Goal: Find specific page/section: Find specific page/section

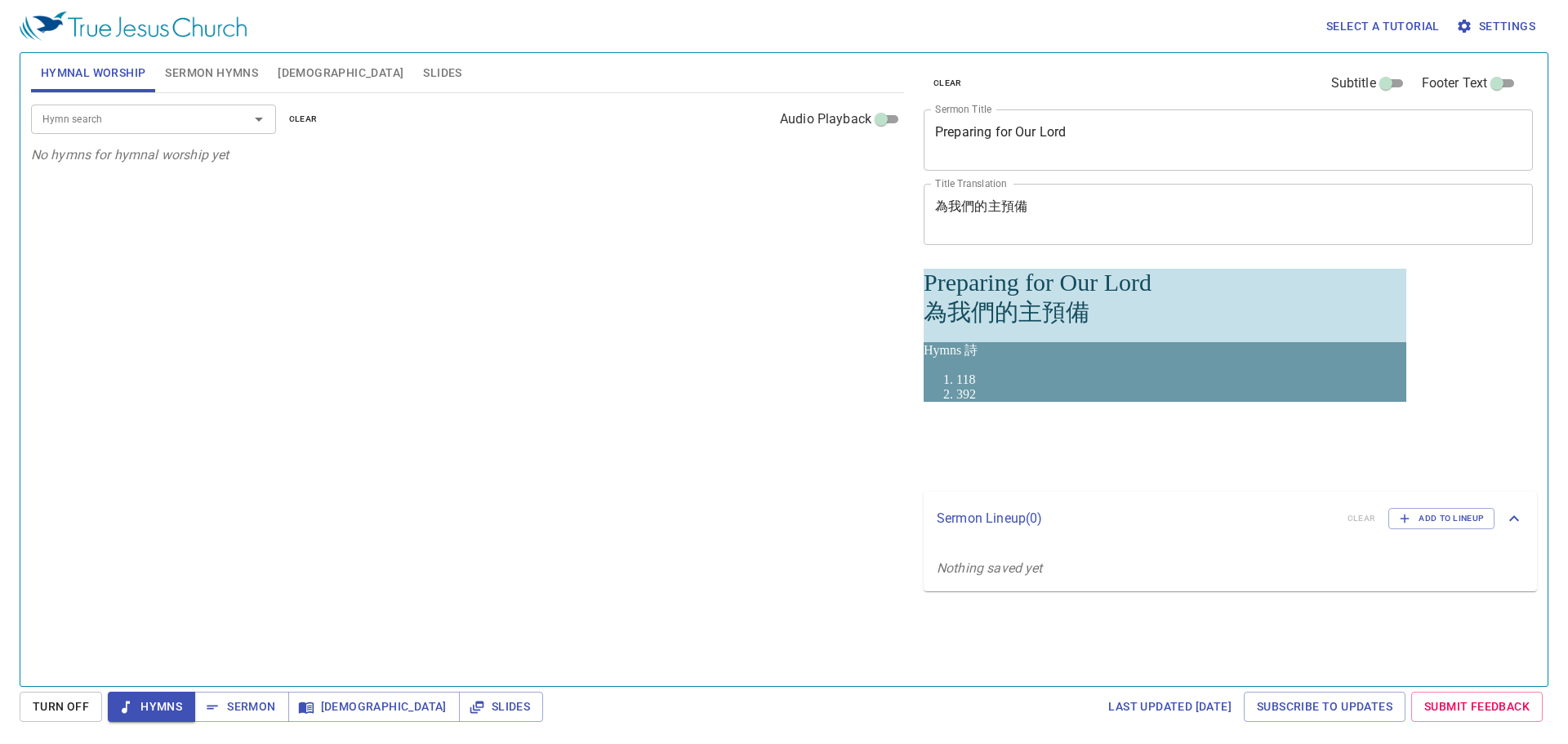
click at [376, 257] on div "Hymn search Hymn search clear Audio Playback No hymns for hymnal worship yet" at bounding box center [467, 383] width 873 height 579
click at [214, 72] on span "Sermon Hymns" at bounding box center [212, 73] width 93 height 20
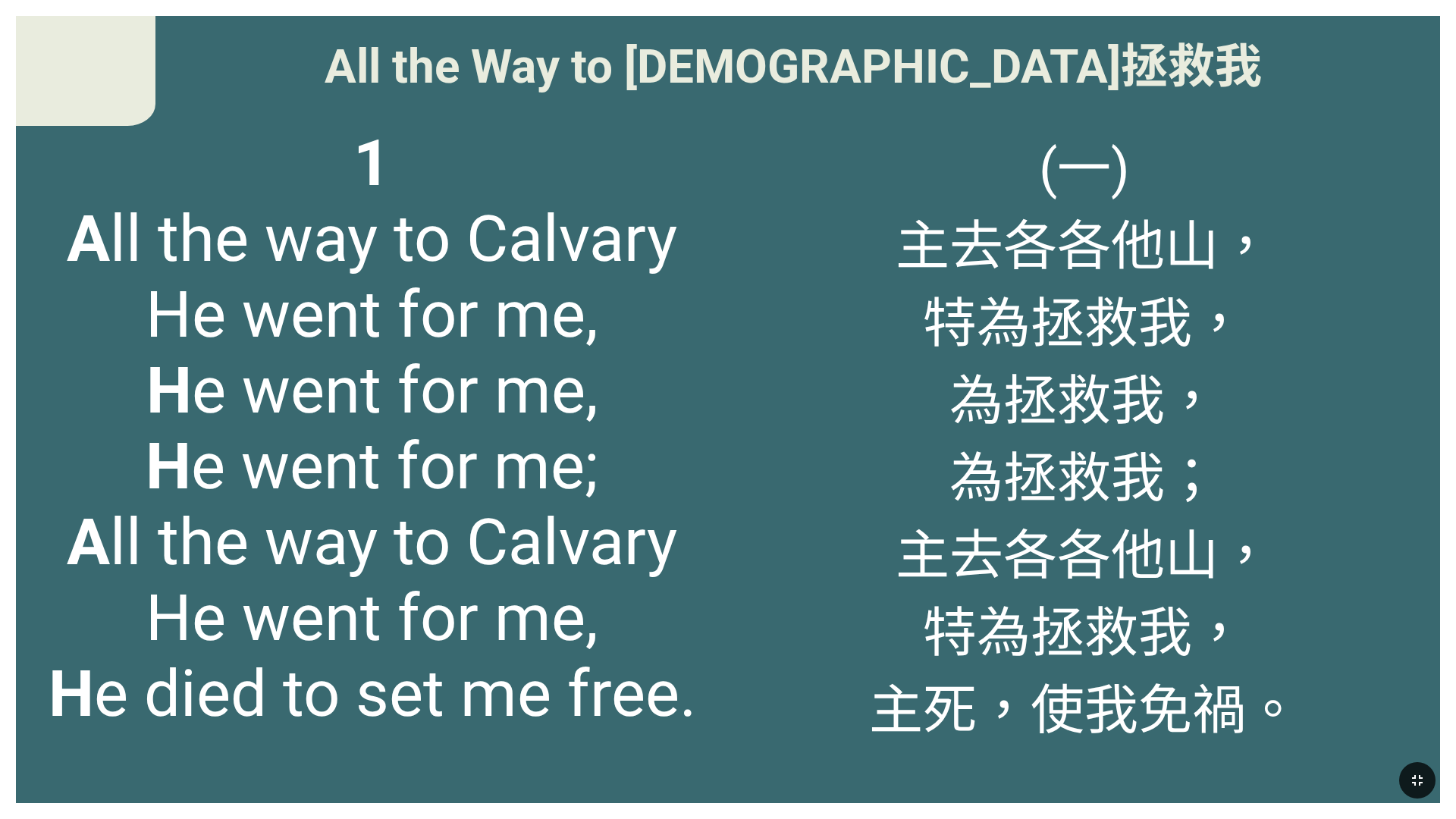
click at [1407, 775] on button "button" at bounding box center [1417, 780] width 37 height 37
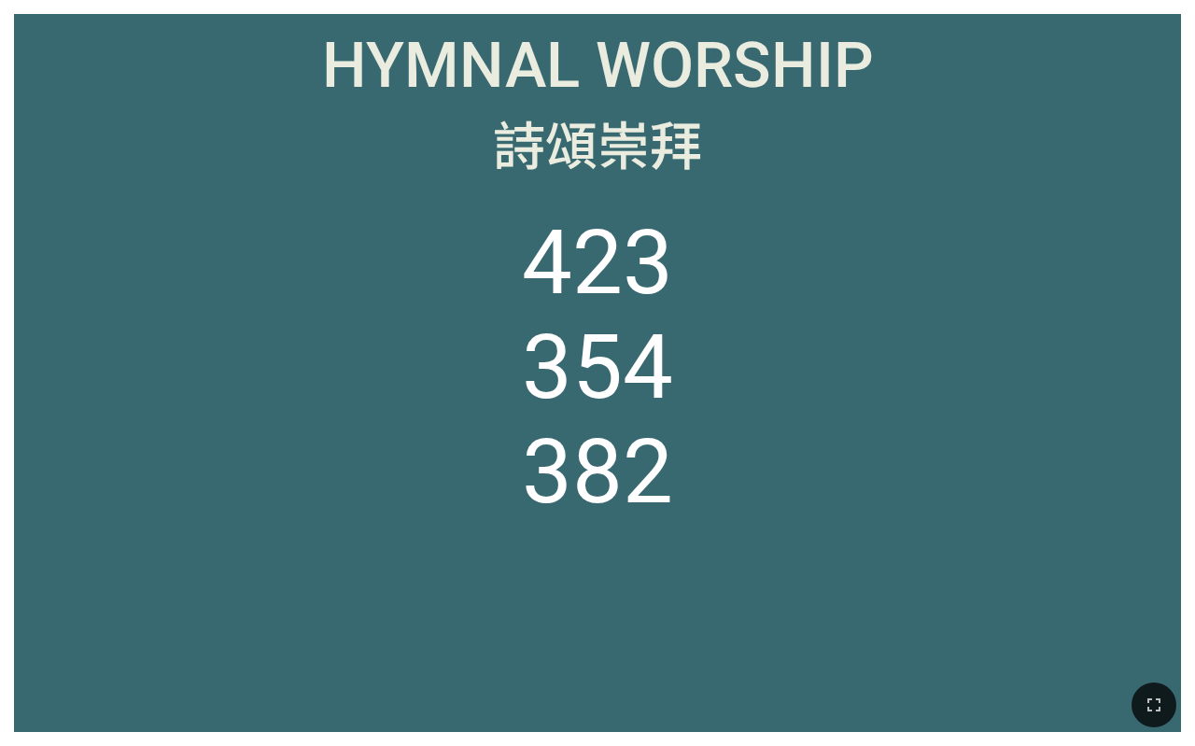
drag, startPoint x: 1152, startPoint y: 704, endPoint x: 1355, endPoint y: 904, distance: 285.8
click at [1153, 704] on icon "button" at bounding box center [1154, 705] width 22 height 22
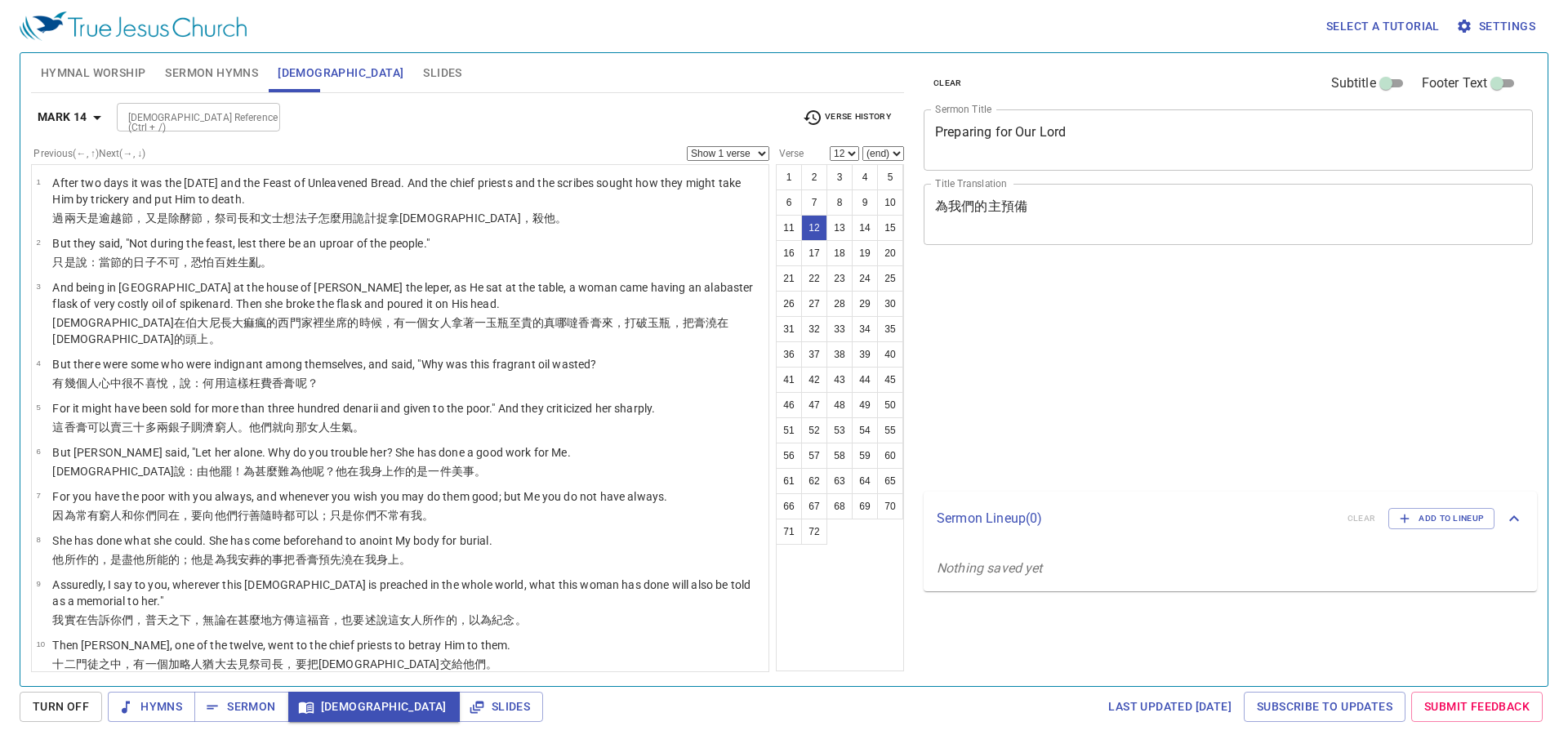
select select "12"
select select "13"
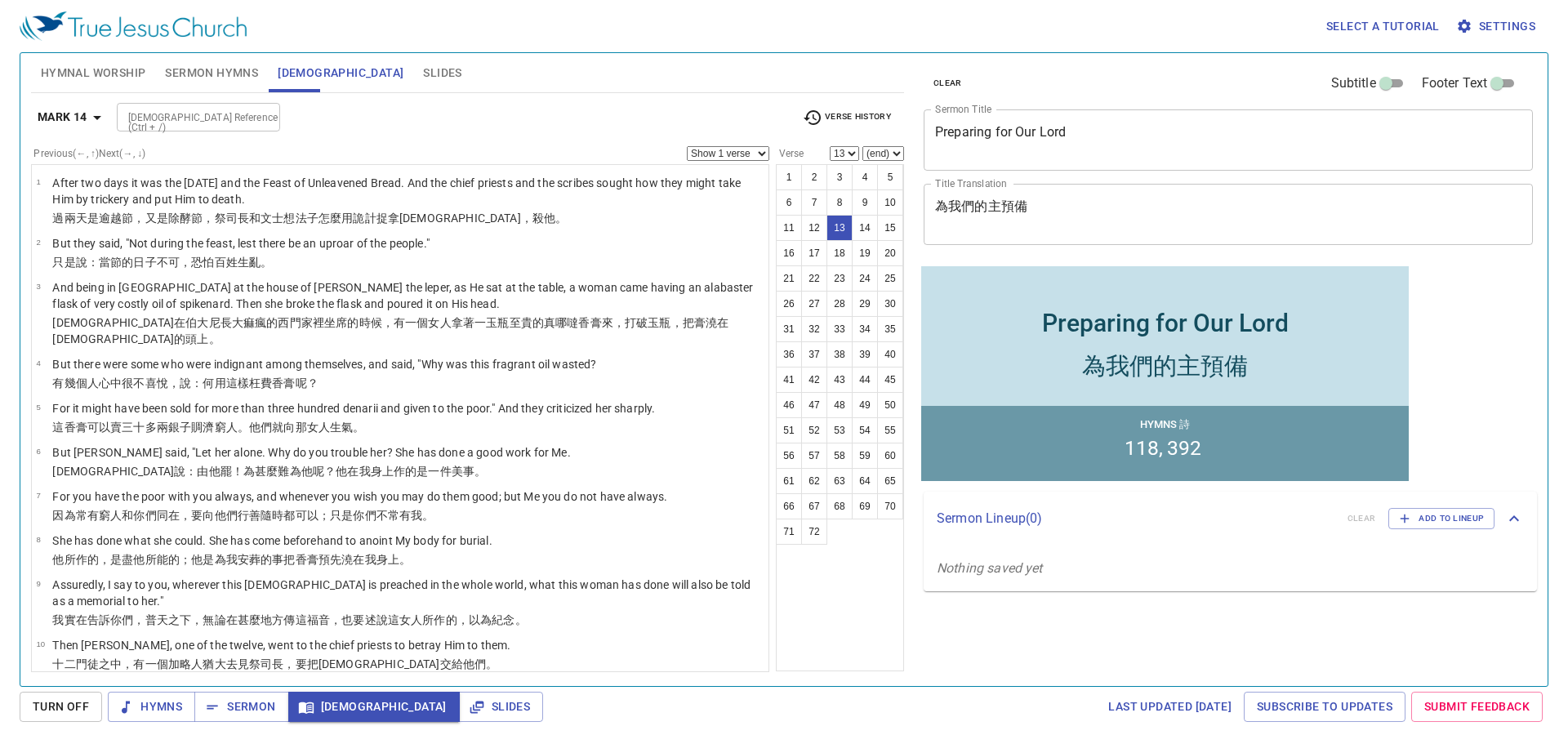
scroll to position [399, 0]
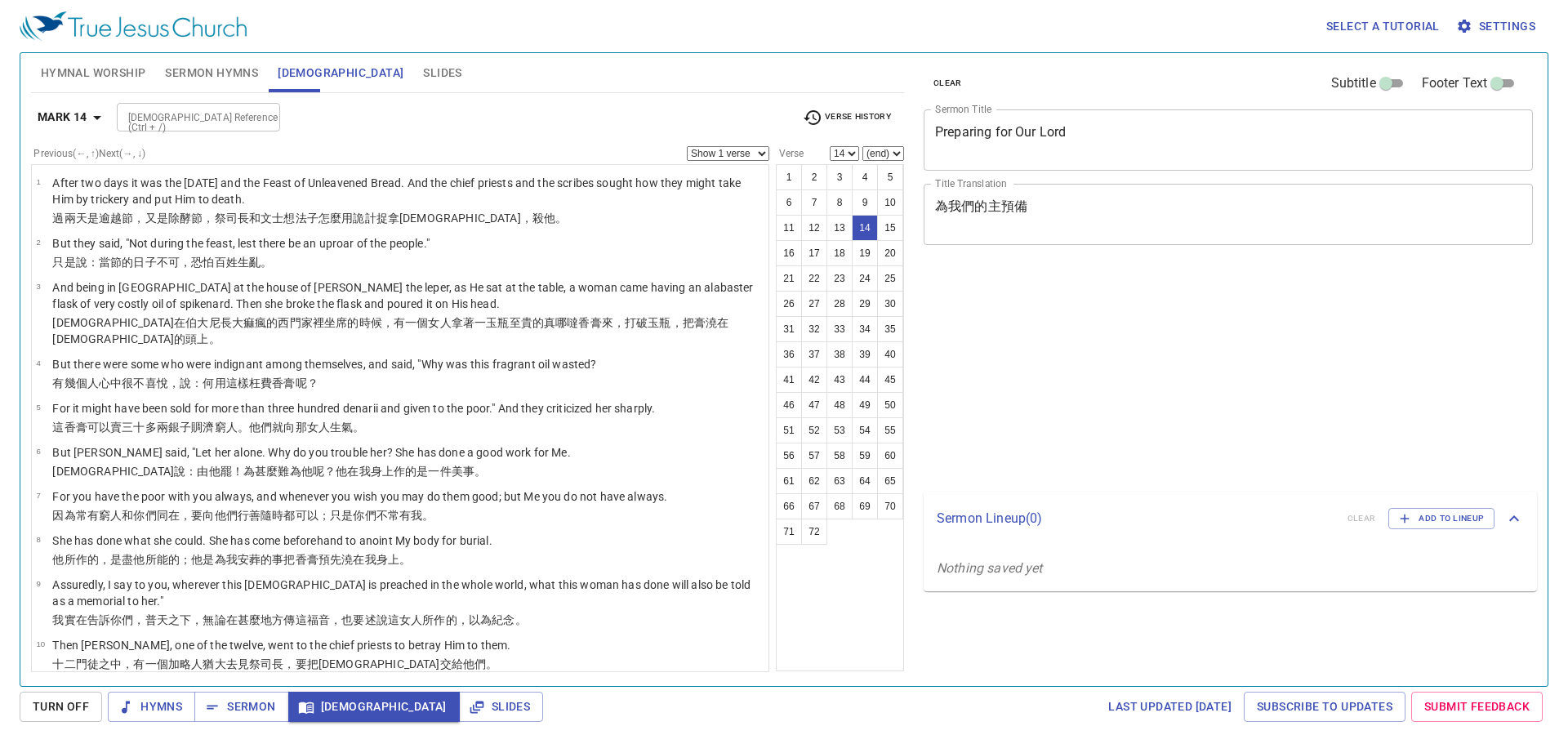
select select "14"
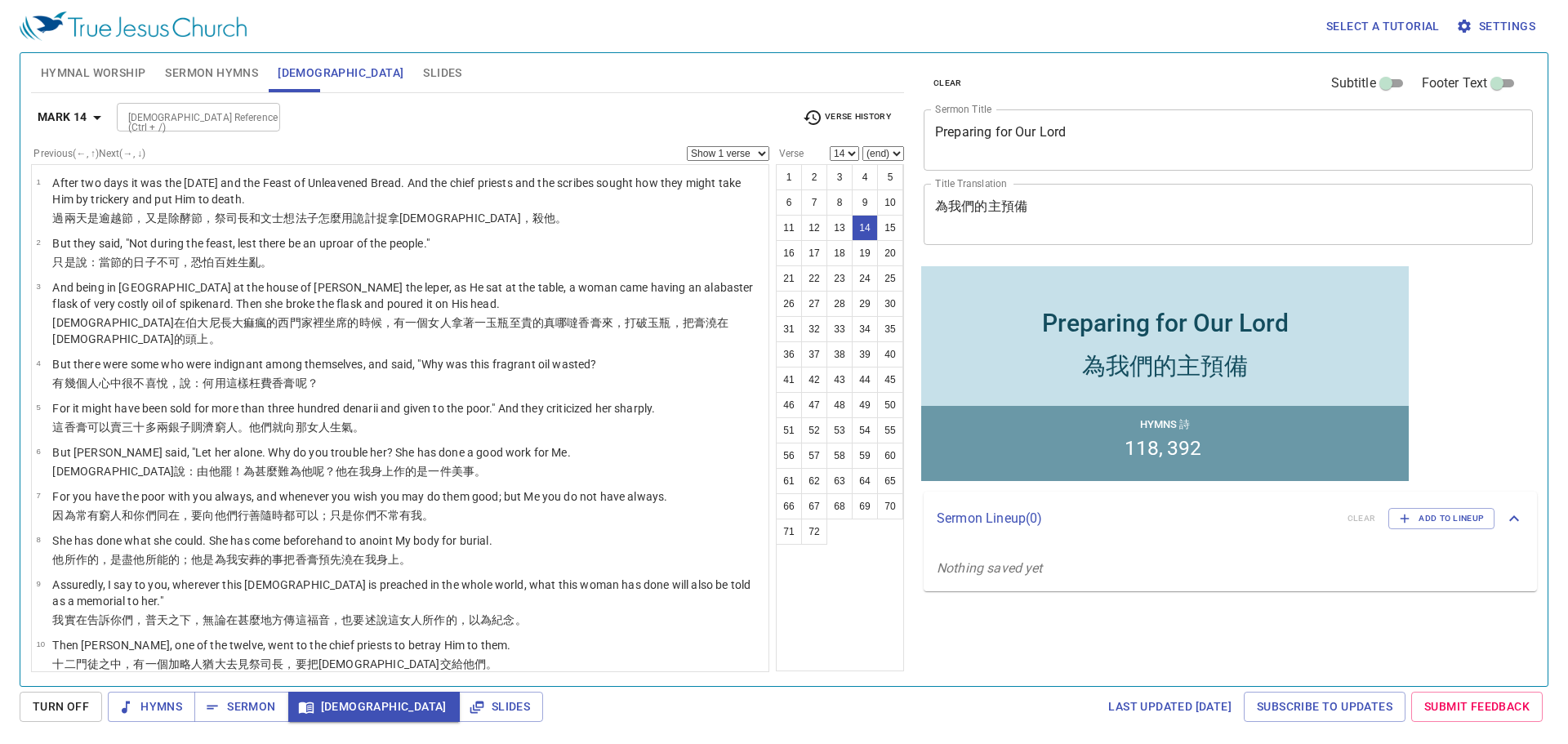
scroll to position [399, 0]
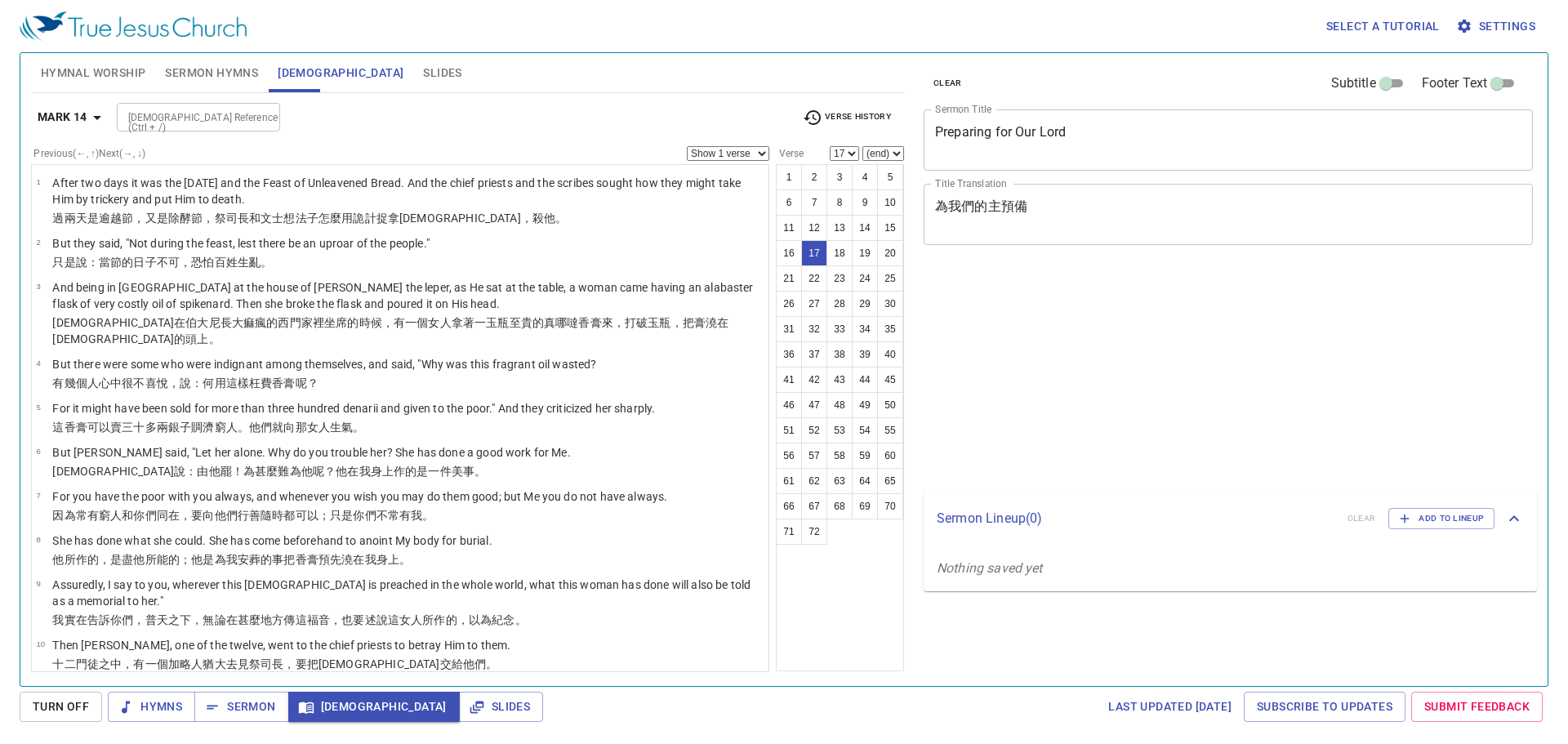
select select "17"
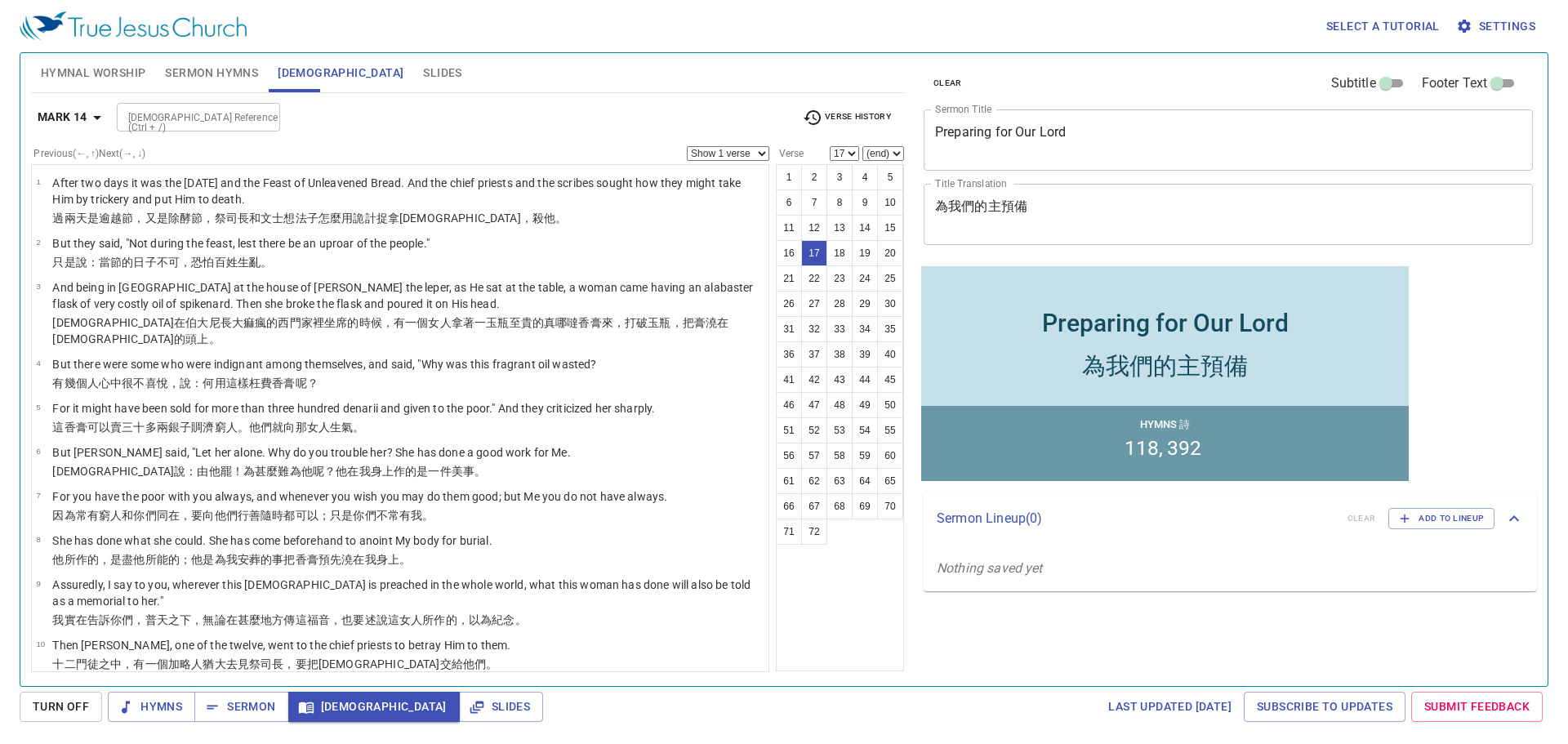
scroll to position [563, 0]
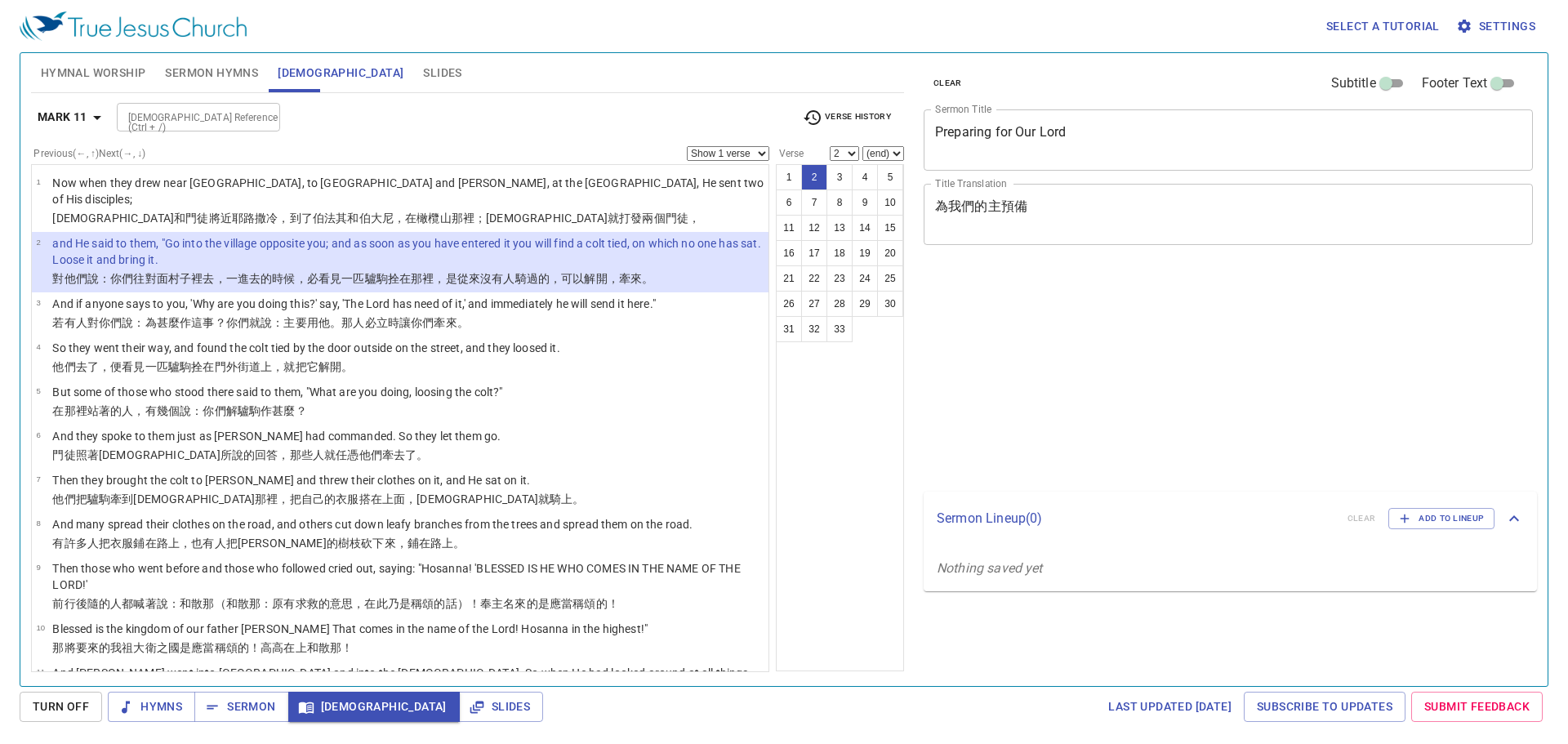
select select "2"
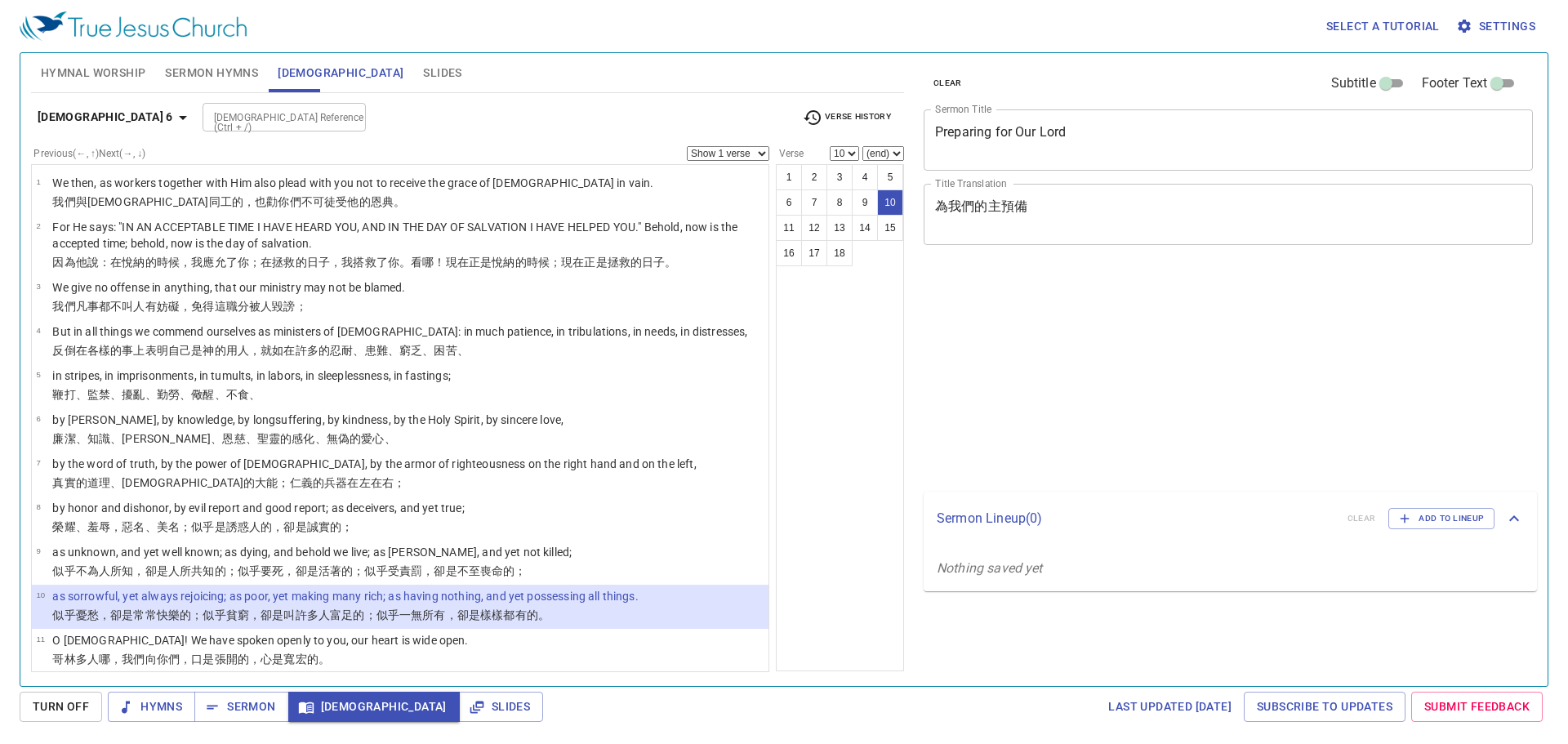
select select "10"
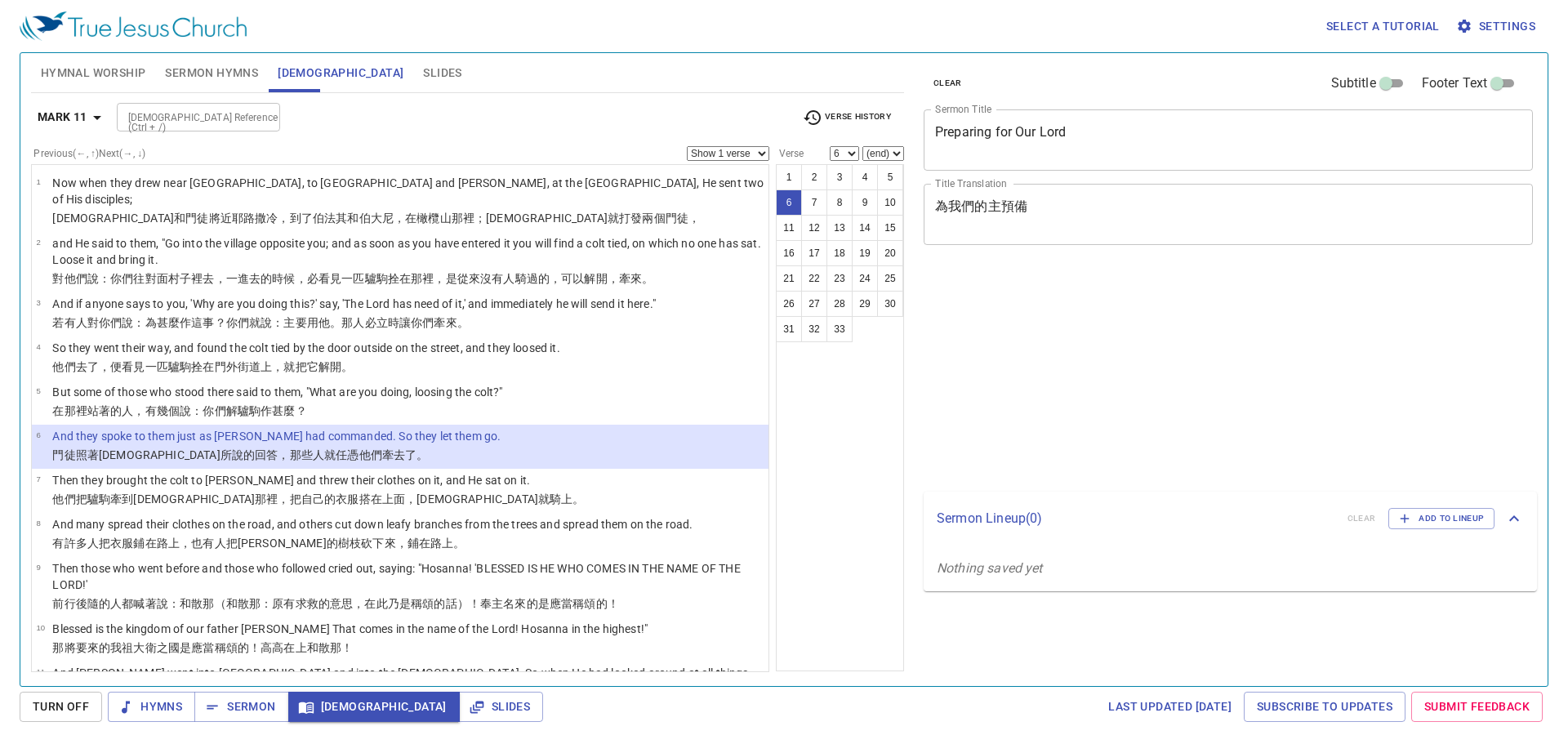
select select "6"
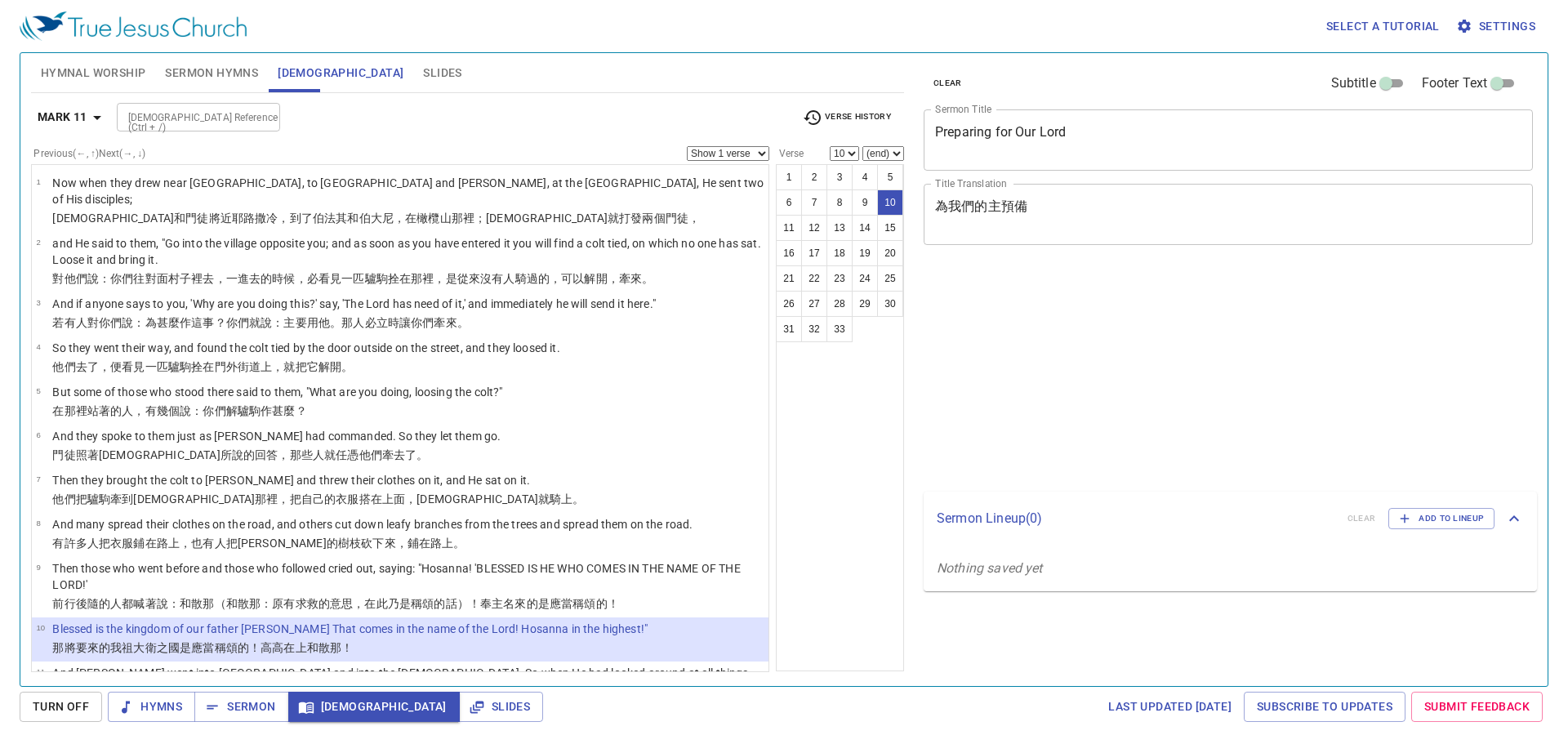
select select "10"
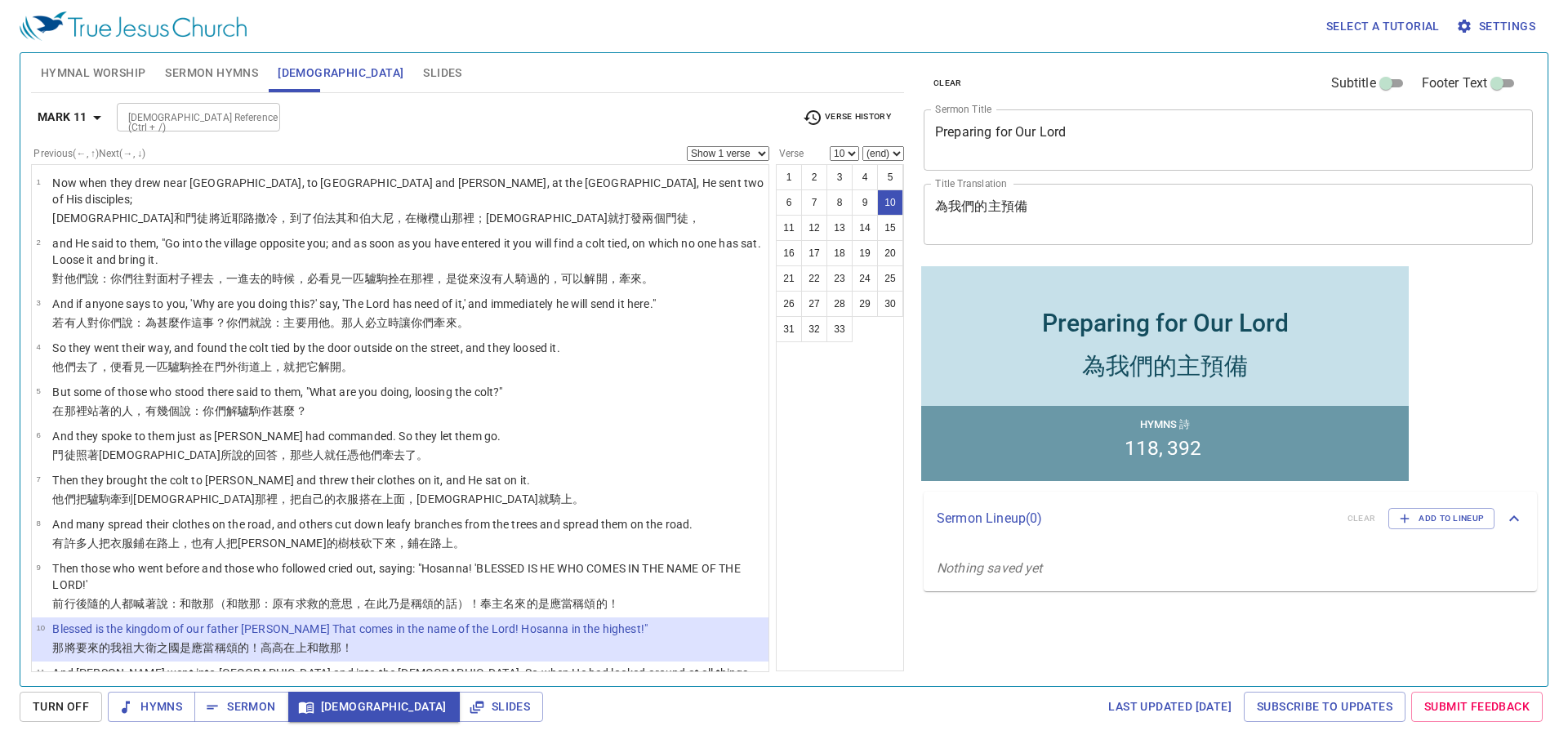
scroll to position [284, 0]
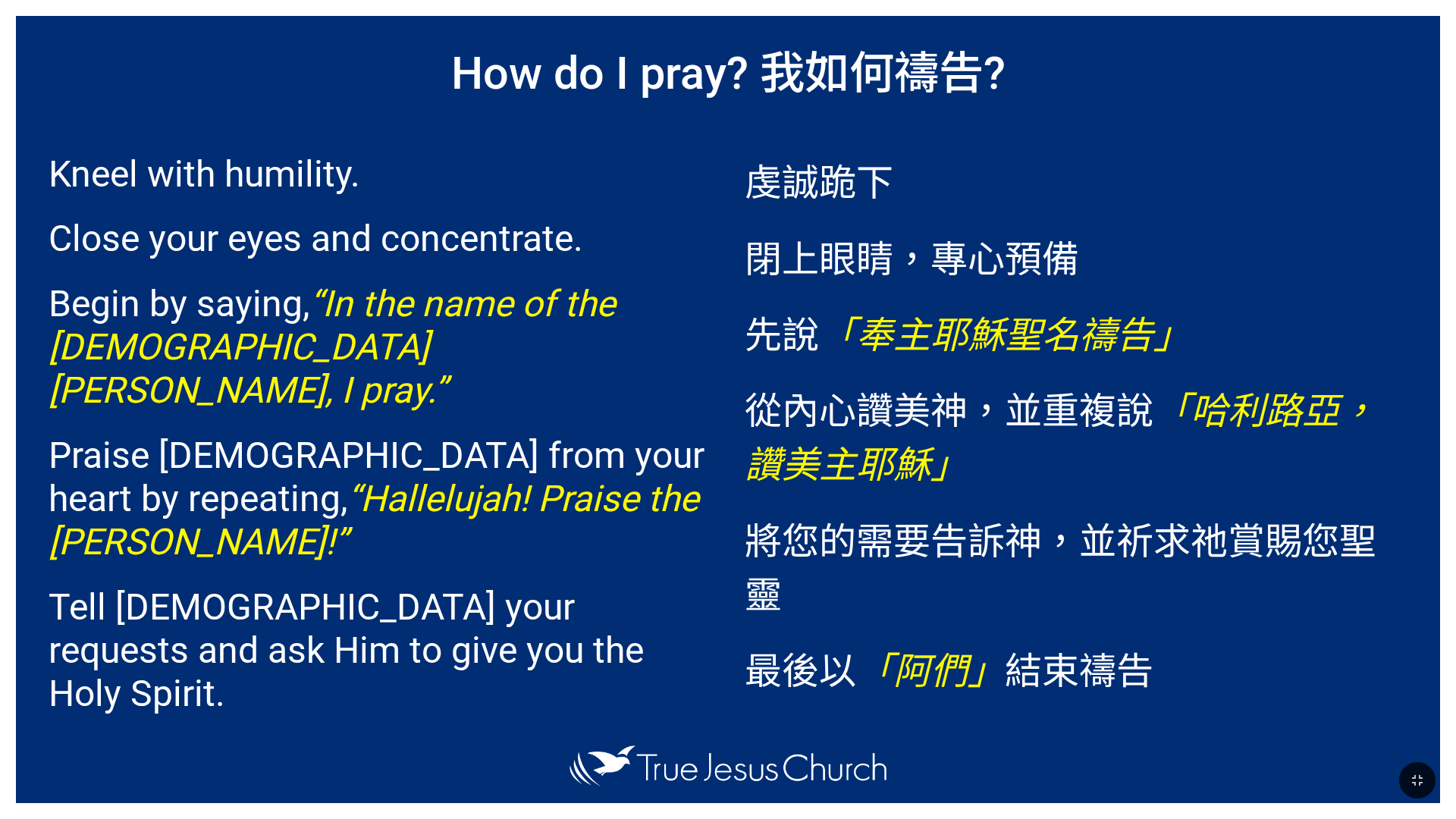
click at [864, 88] on h1 "How do I pray? 我如何禱告?" at bounding box center [728, 69] width 1424 height 106
